Goal: Task Accomplishment & Management: Manage account settings

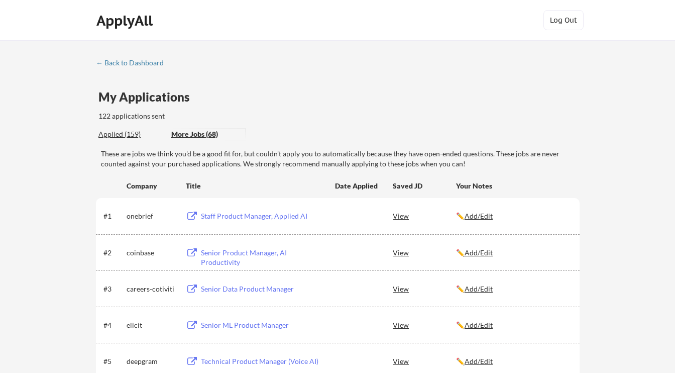
scroll to position [2529, 0]
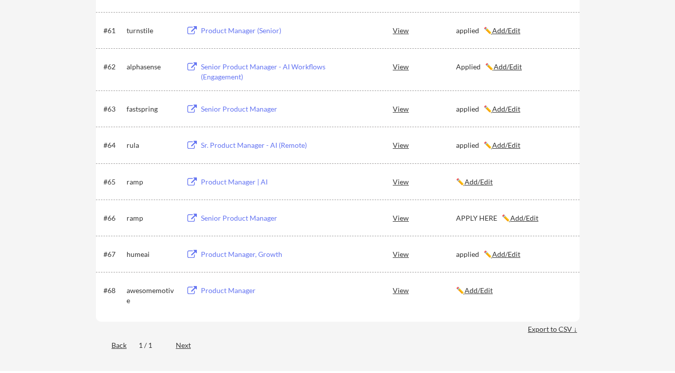
click at [521, 218] on u "Add/Edit" at bounding box center [525, 218] width 28 height 9
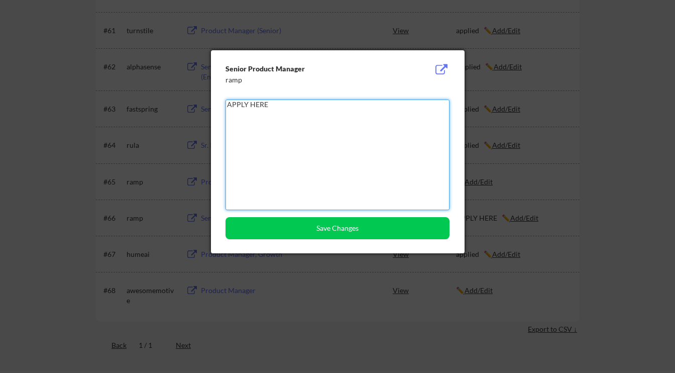
click at [295, 185] on textarea "APPLY HERE" at bounding box center [338, 155] width 224 height 111
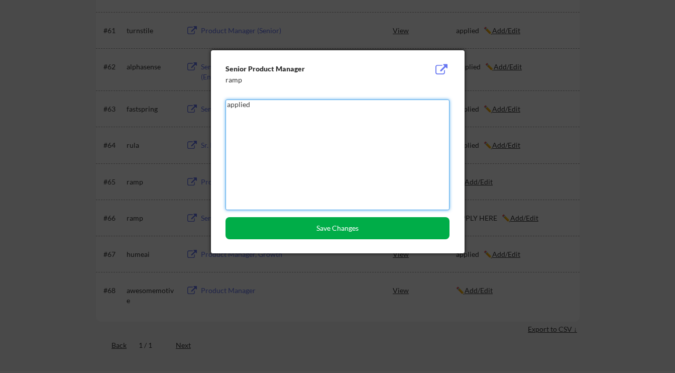
type textarea "applied"
click at [337, 237] on button "Save Changes" at bounding box center [338, 228] width 224 height 22
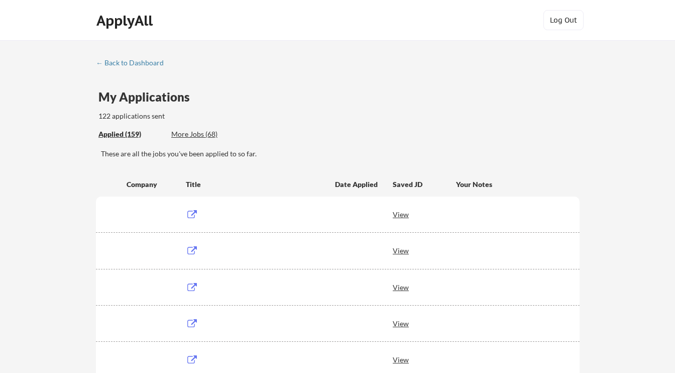
scroll to position [2361, 0]
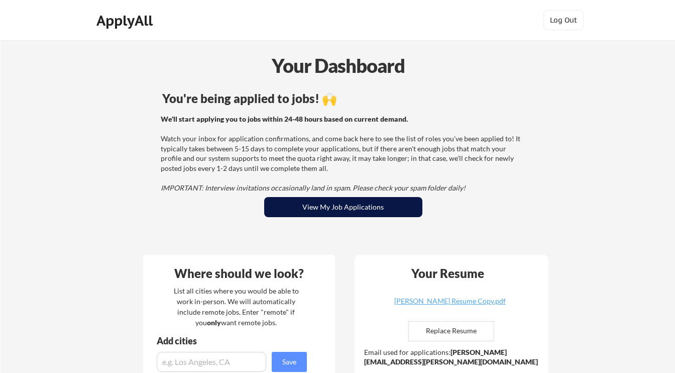
click at [332, 210] on button "View My Job Applications" at bounding box center [343, 207] width 158 height 20
